Goal: Transaction & Acquisition: Subscribe to service/newsletter

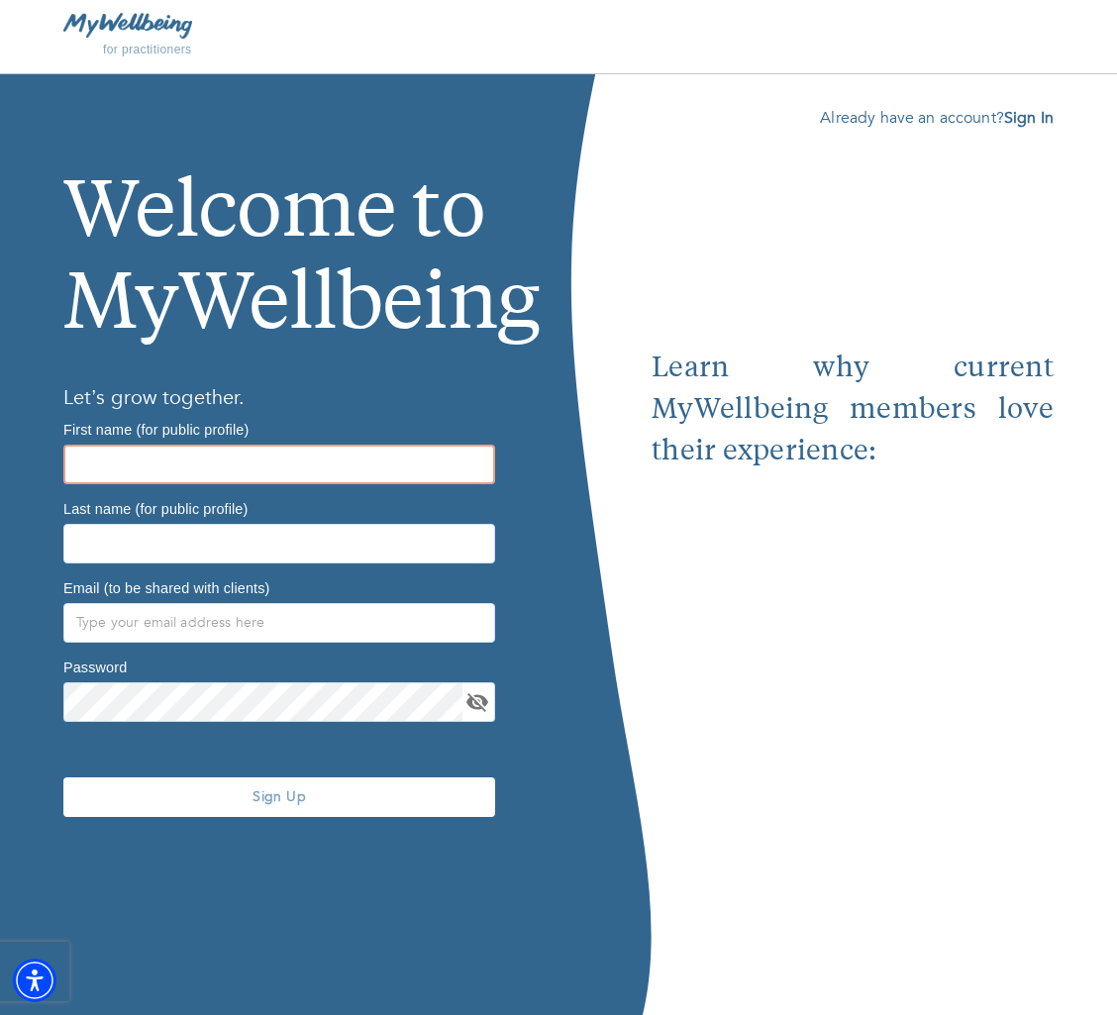
click at [323, 453] on input "text" at bounding box center [279, 465] width 432 height 40
type input "[PERSON_NAME]"
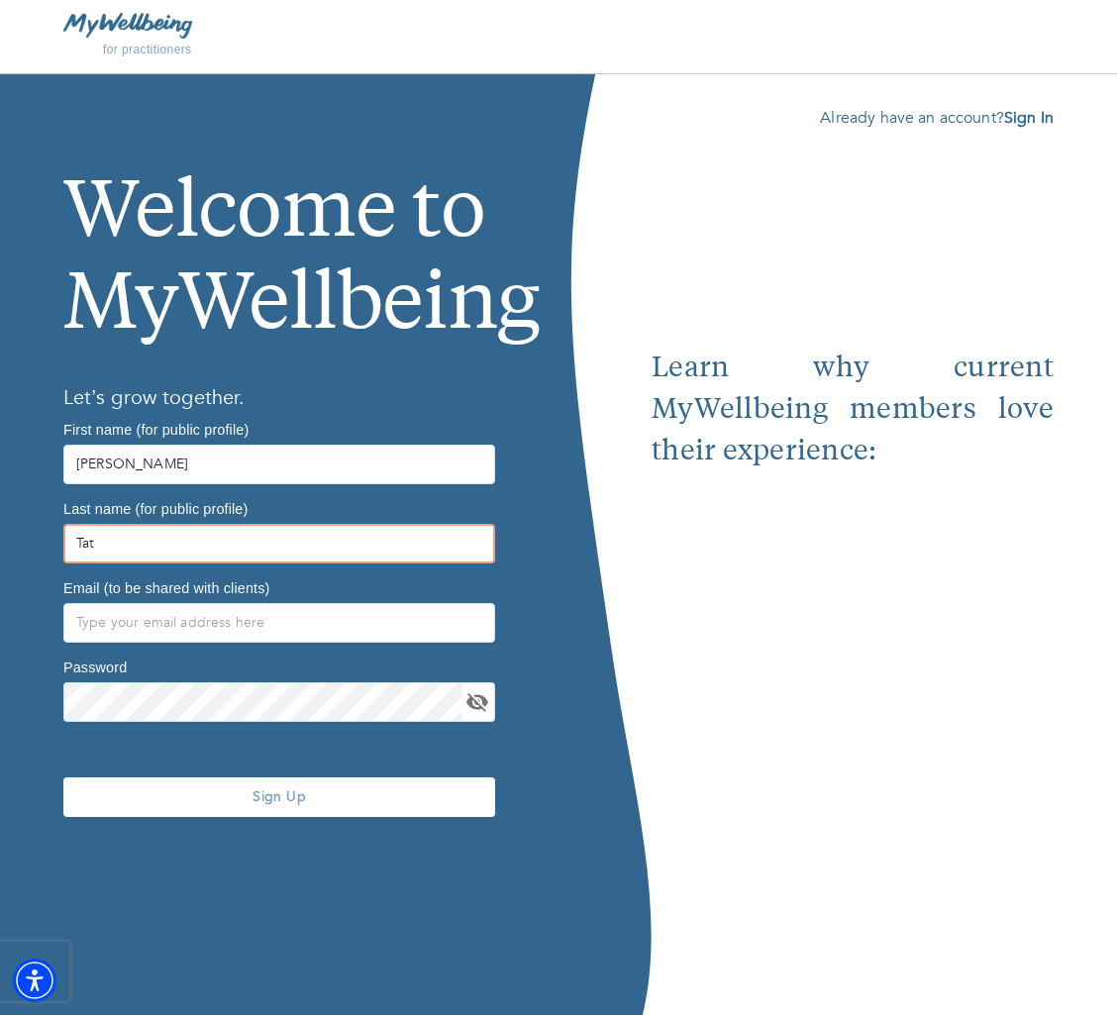
type input "Tat"
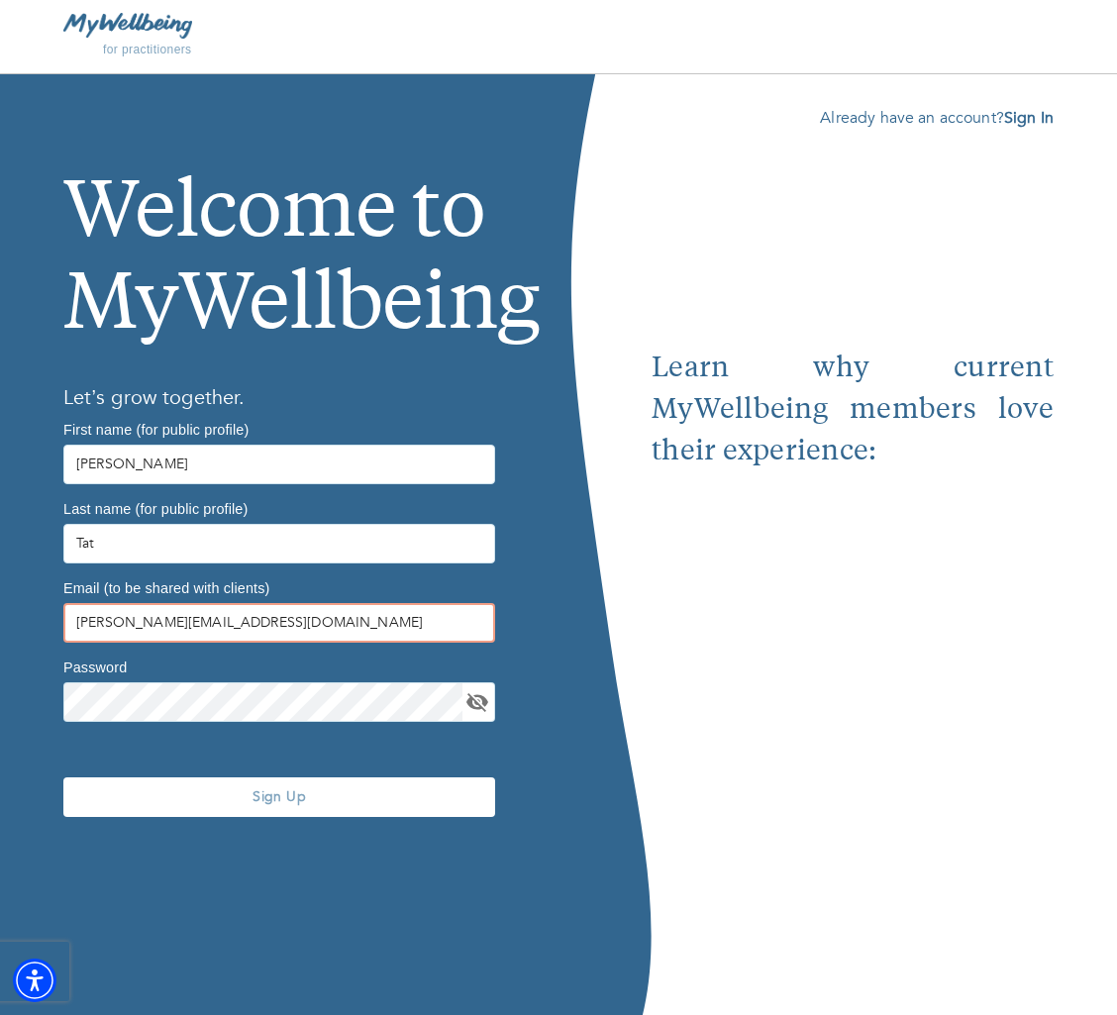
type input "[PERSON_NAME][EMAIL_ADDRESS][DOMAIN_NAME]"
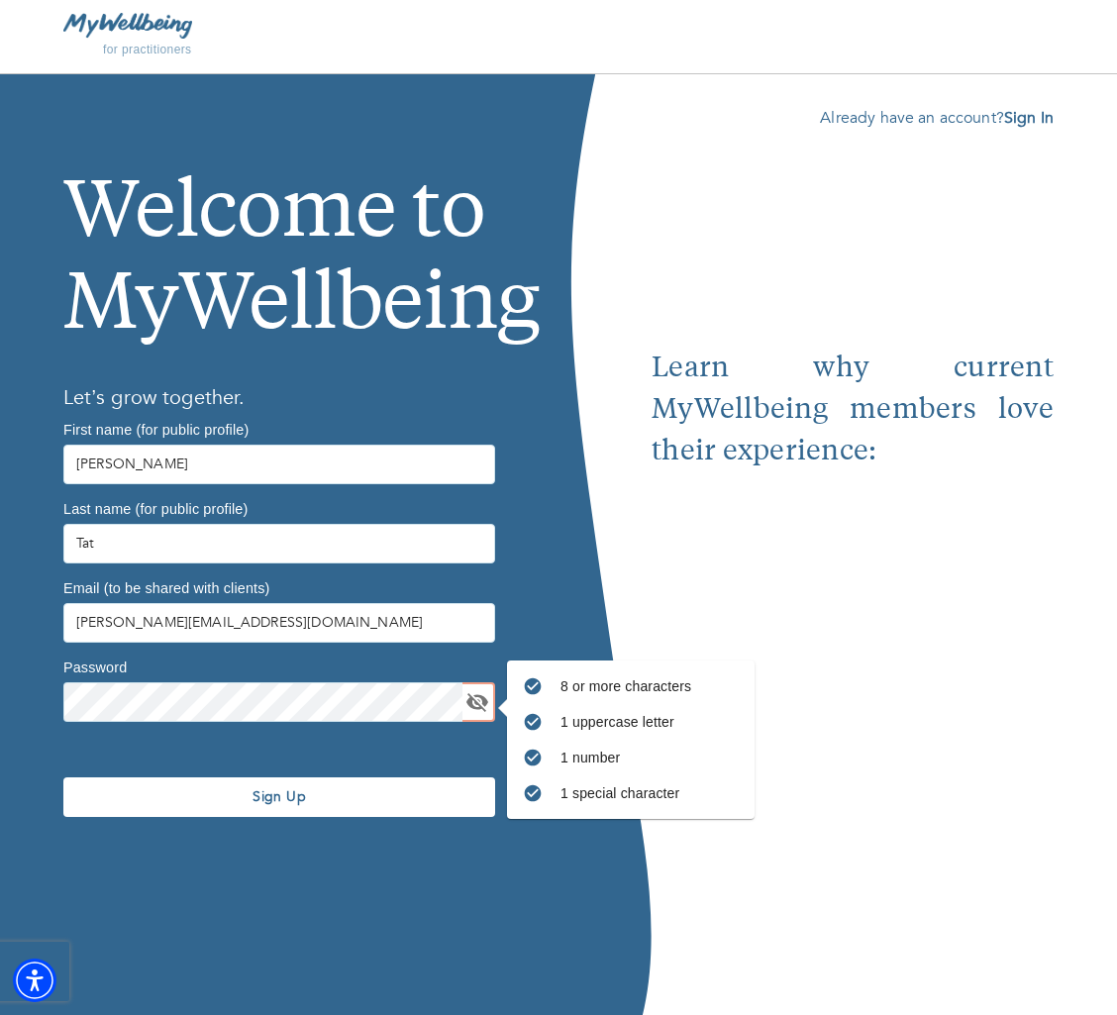
click at [326, 801] on span "Sign Up" at bounding box center [279, 796] width 416 height 19
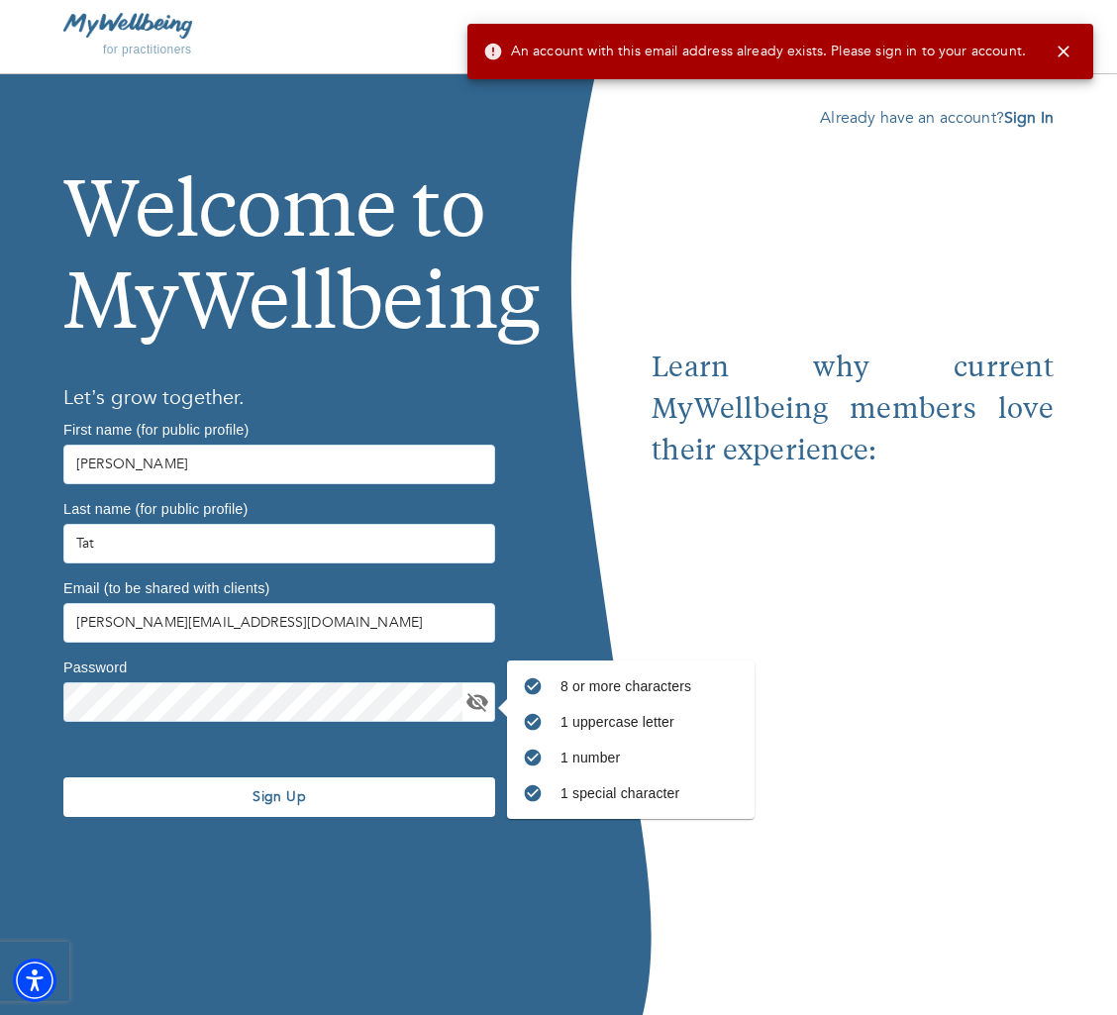
click at [1019, 103] on div "Already have an account? Sign In Learn why current MyWellbeing members love the…" at bounding box center [884, 544] width 465 height 941
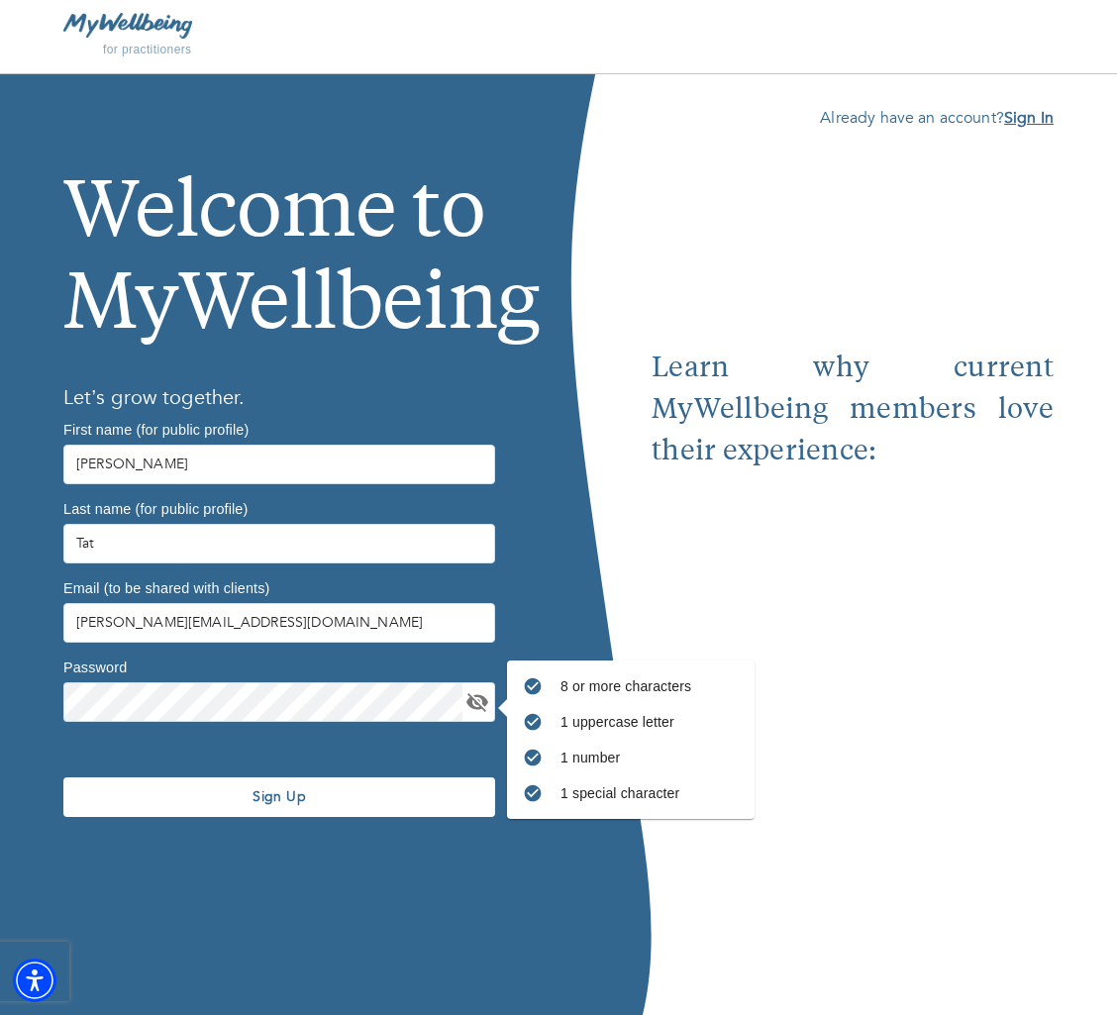
click at [1021, 125] on b "Sign In" at bounding box center [1029, 118] width 50 height 22
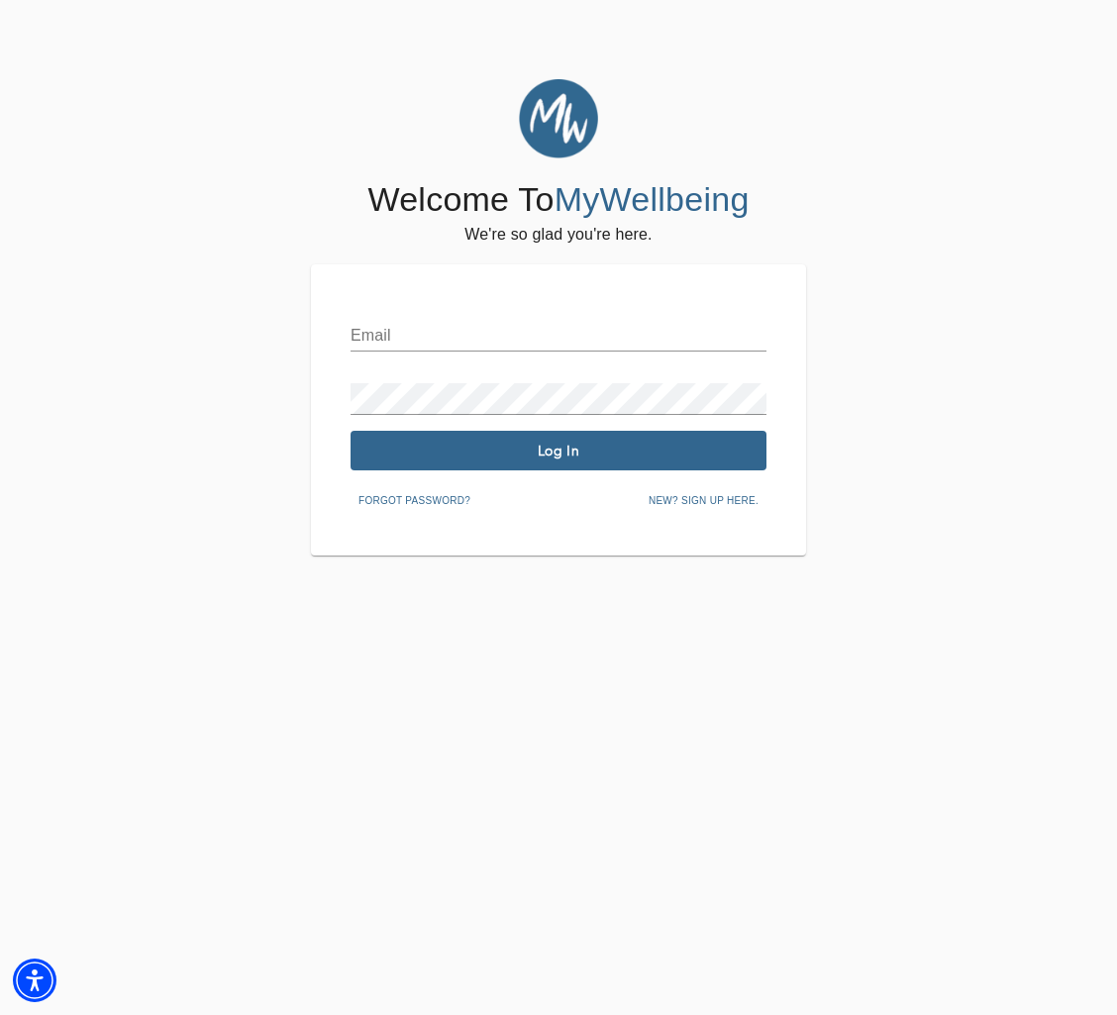
click at [535, 350] on input "text" at bounding box center [559, 336] width 416 height 32
type input "[PERSON_NAME][EMAIL_ADDRESS][DOMAIN_NAME]"
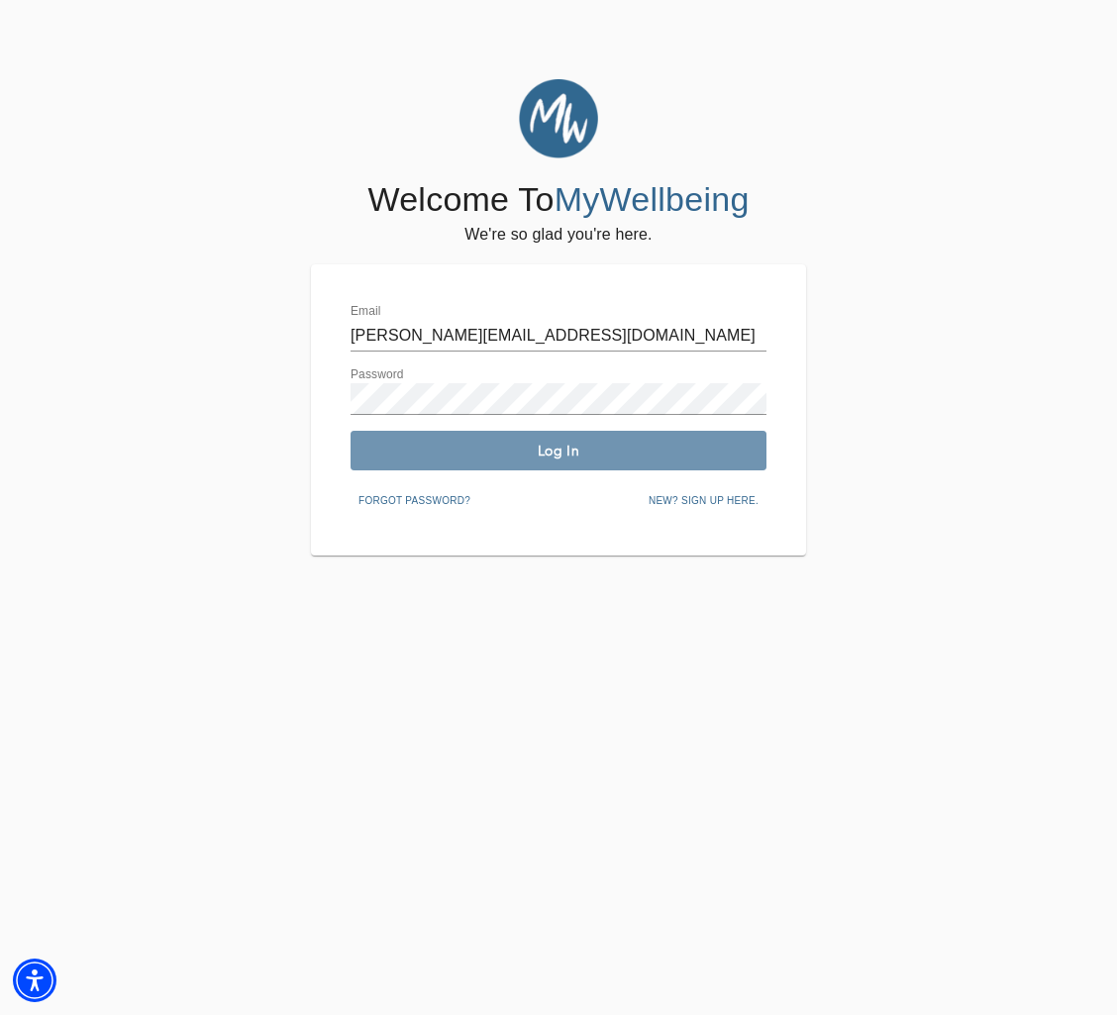
click at [553, 446] on span "Log In" at bounding box center [558, 451] width 400 height 19
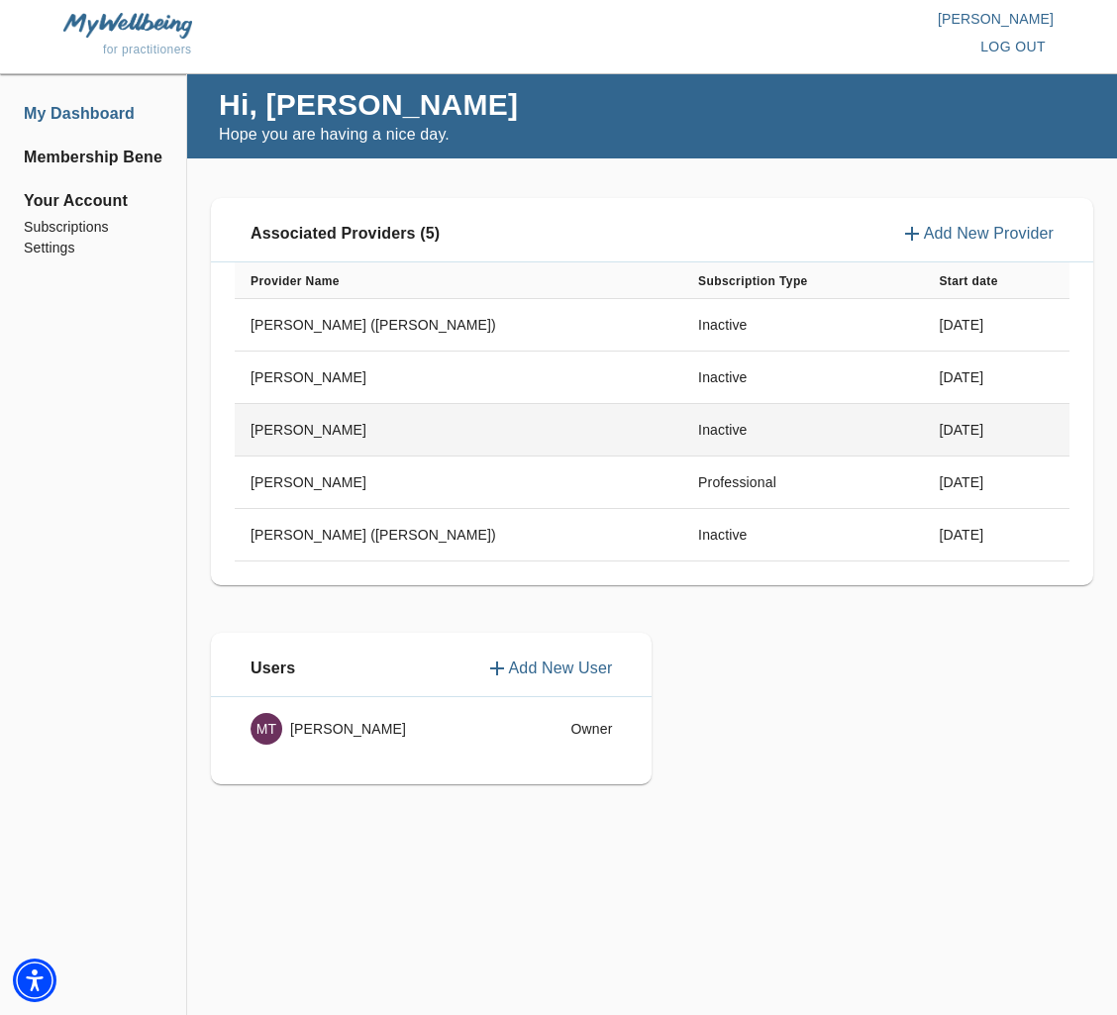
click at [682, 418] on td "Inactive" at bounding box center [802, 430] width 241 height 52
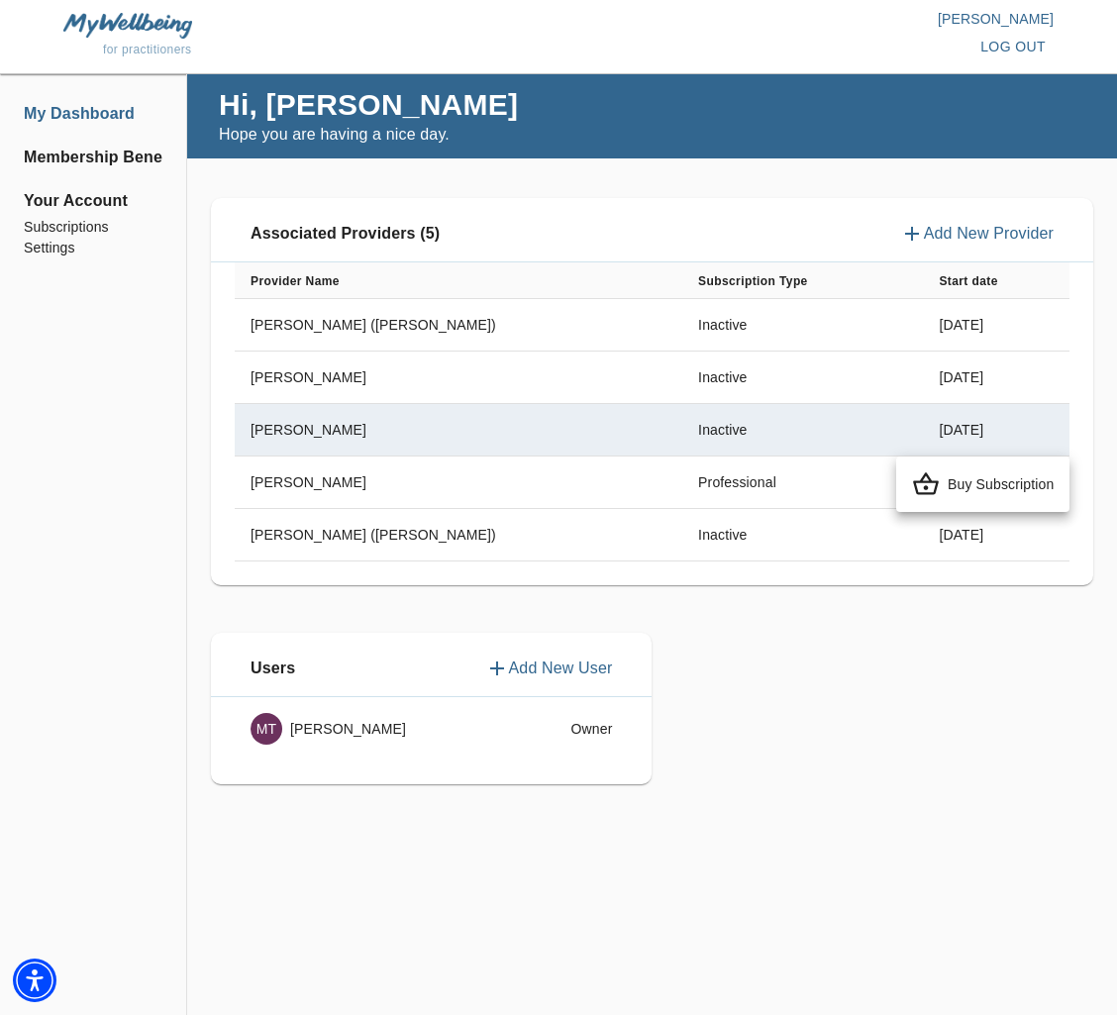
click at [984, 480] on p "Buy Subscription" at bounding box center [1001, 484] width 106 height 20
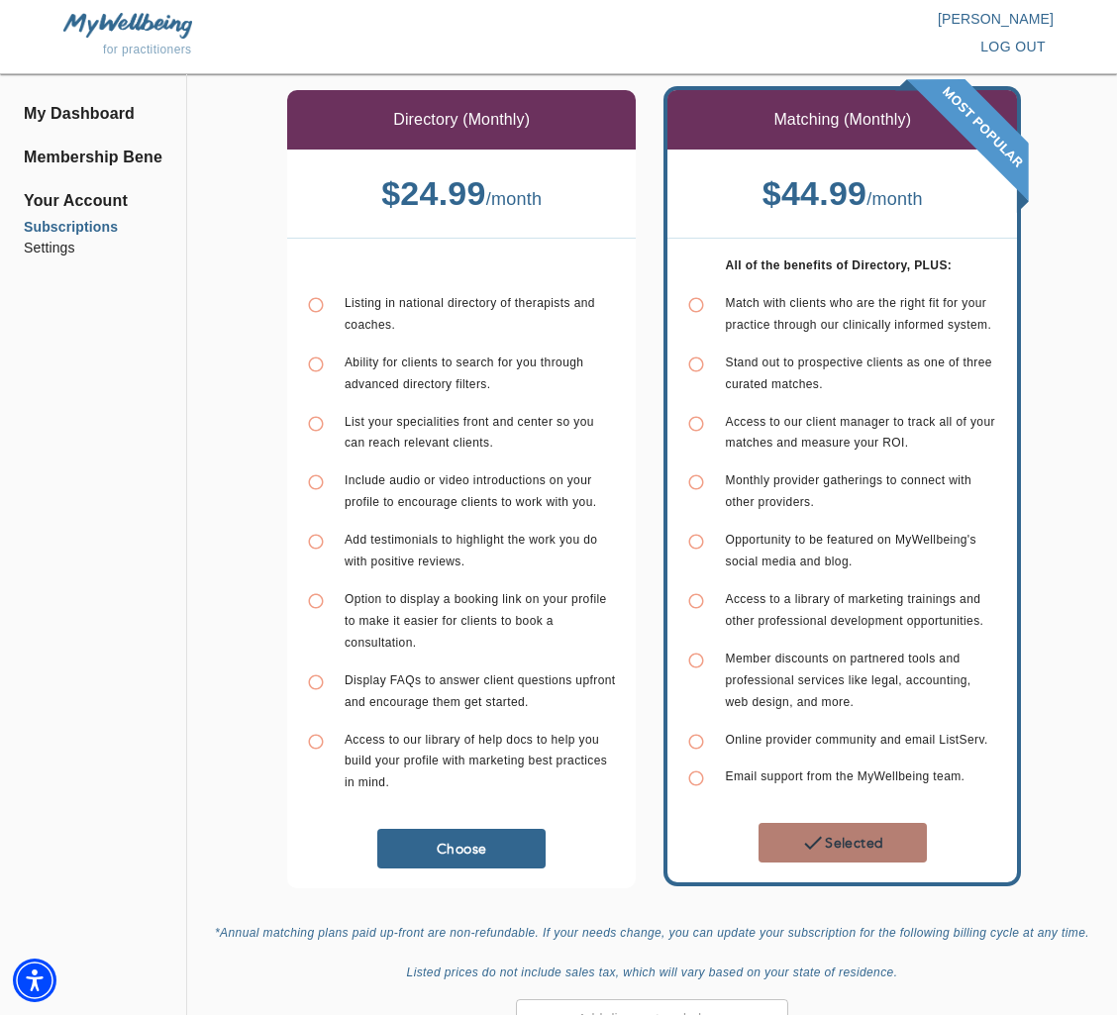
click at [839, 843] on span "Selected" at bounding box center [842, 843] width 152 height 24
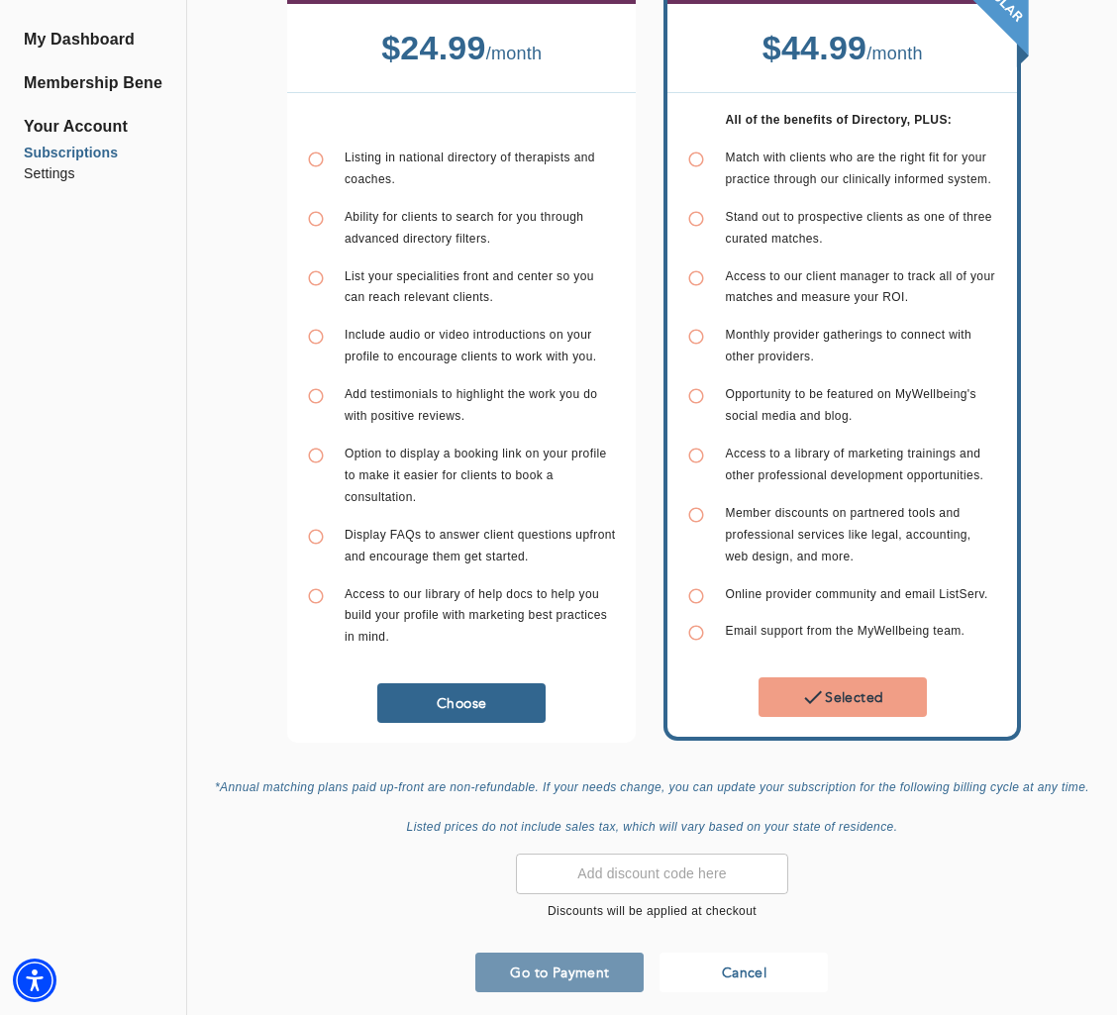
click at [537, 968] on span "Go to Payment" at bounding box center [559, 972] width 152 height 19
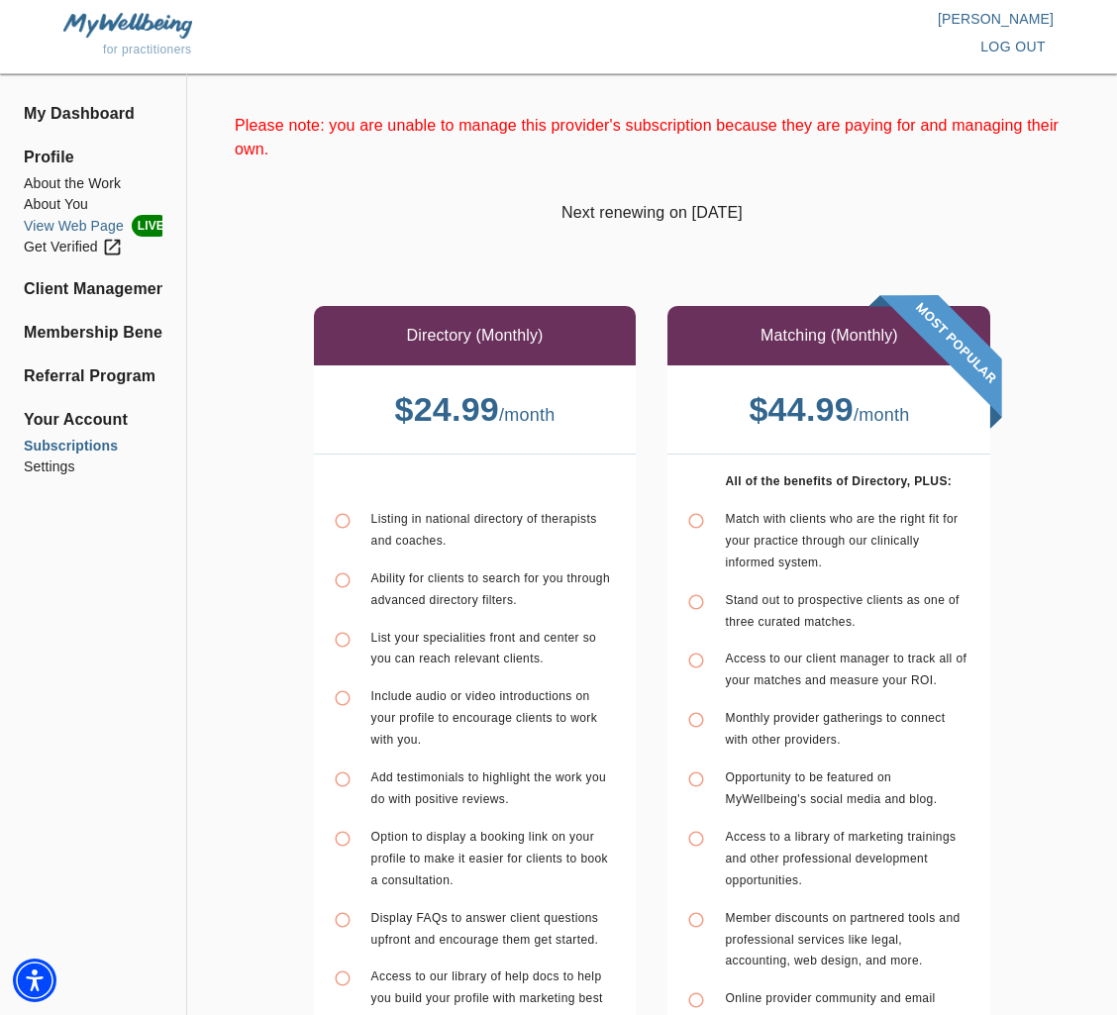
click at [93, 221] on li "View Web Page LIVE" at bounding box center [93, 226] width 139 height 22
click at [67, 292] on li "Client Management" at bounding box center [93, 289] width 139 height 24
